Goal: Task Accomplishment & Management: Manage account settings

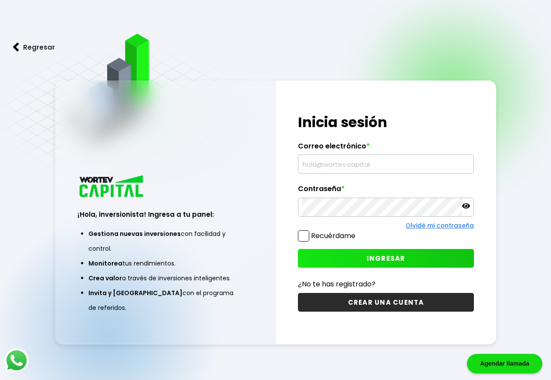
type input "[EMAIL_ADDRESS][DOMAIN_NAME]"
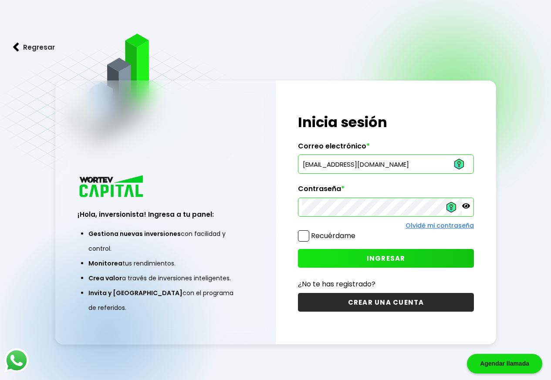
click at [306, 235] on span at bounding box center [303, 235] width 11 height 11
click at [357, 232] on input "Recuérdame" at bounding box center [357, 232] width 0 height 0
click at [382, 259] on span "INGRESAR" at bounding box center [386, 258] width 39 height 9
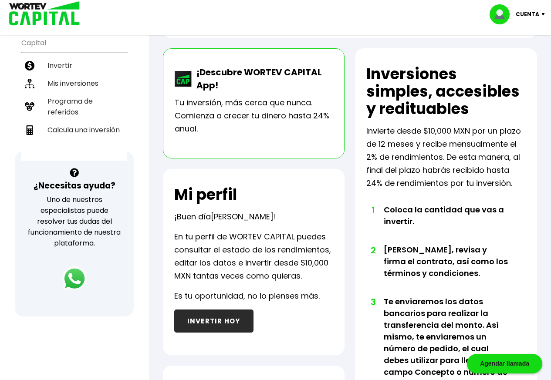
scroll to position [44, 0]
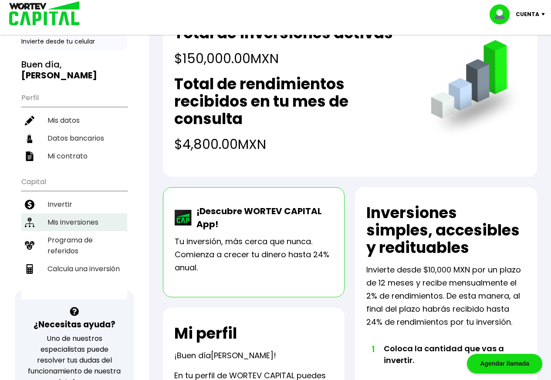
click at [78, 223] on li "Mis inversiones" at bounding box center [74, 222] width 106 height 18
